Goal: Information Seeking & Learning: Learn about a topic

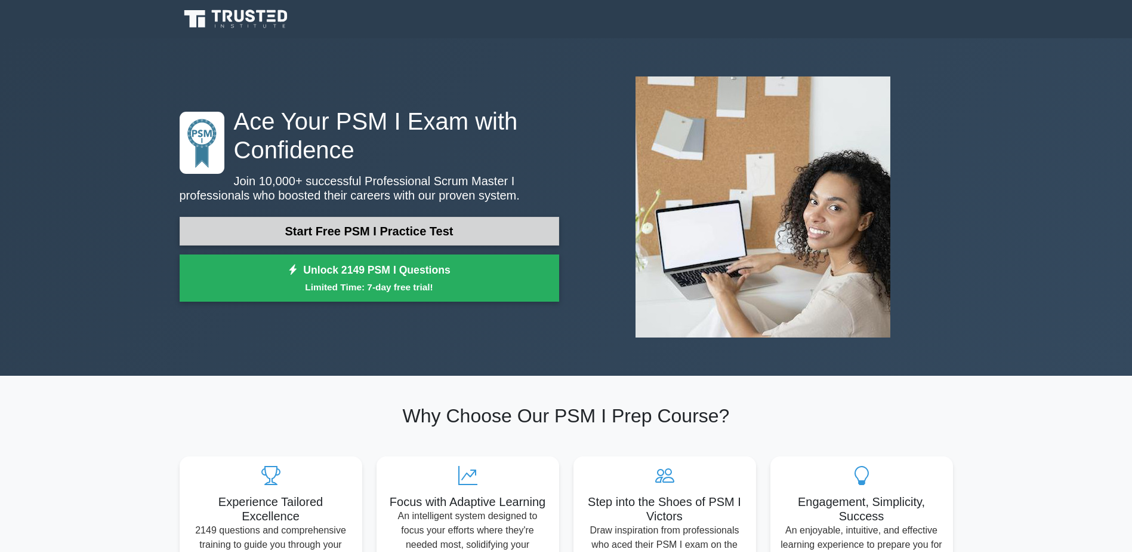
click at [412, 217] on link "Start Free PSM I Practice Test" at bounding box center [370, 231] width 380 height 29
click at [430, 217] on link "Start Free PSM I Practice Test" at bounding box center [370, 231] width 380 height 29
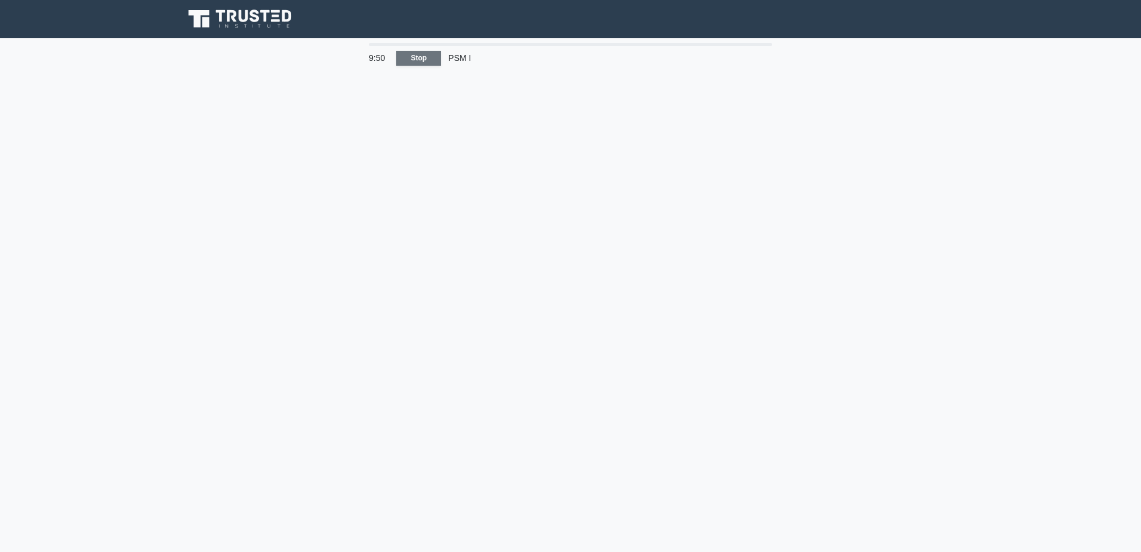
click at [409, 57] on link "Stop" at bounding box center [418, 58] width 45 height 15
